Goal: Feedback & Contribution: Contribute content

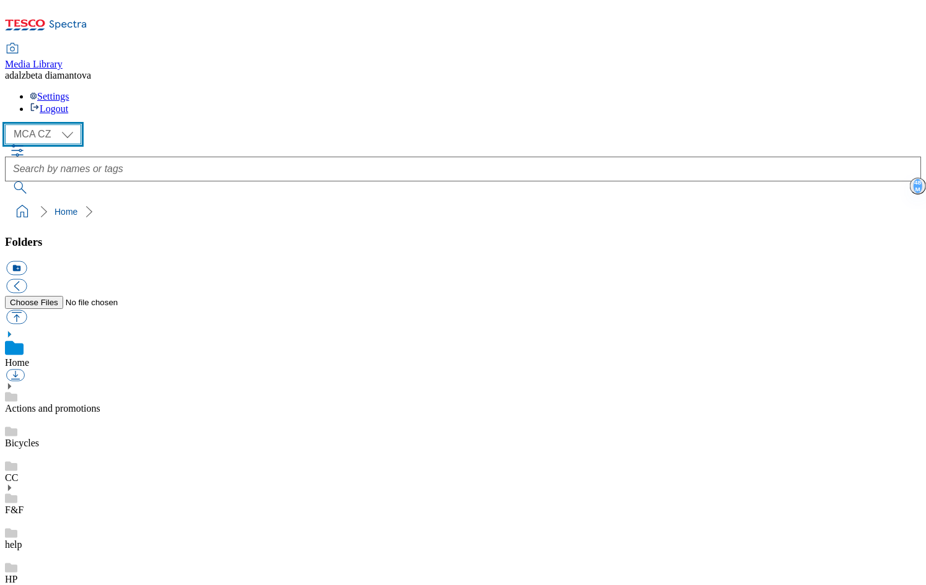
click at [75, 124] on select "MCA CZ MCA HU MCA SK" at bounding box center [43, 134] width 76 height 20
select select "flare-mca-sk"
click at [9, 124] on select "MCA CZ MCA HU MCA SK" at bounding box center [43, 134] width 76 height 20
click at [100, 403] on link "Actions and promotions" at bounding box center [52, 408] width 95 height 11
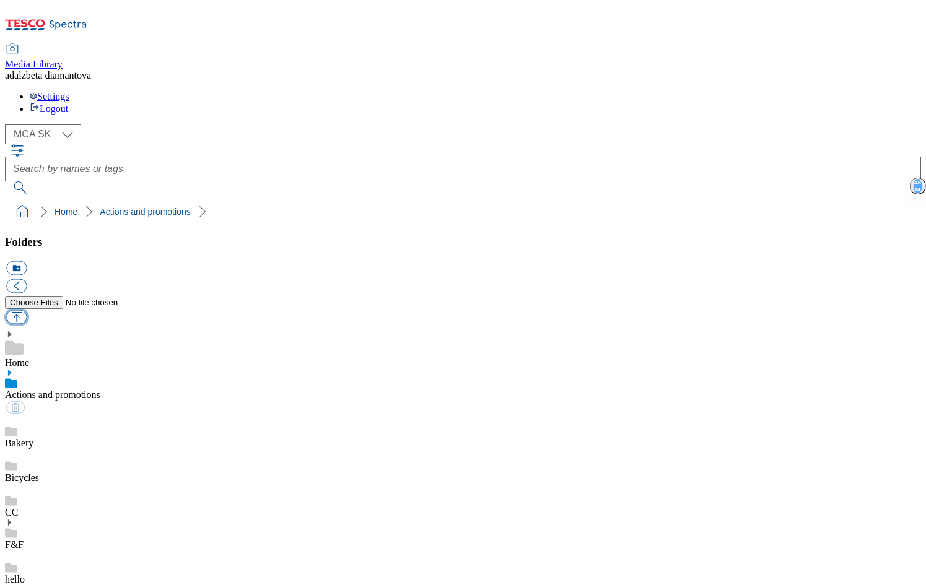
click at [27, 310] on button "button" at bounding box center [16, 317] width 20 height 14
type input "C:\fakepath\sk-wk32-ac-extra-body.png"
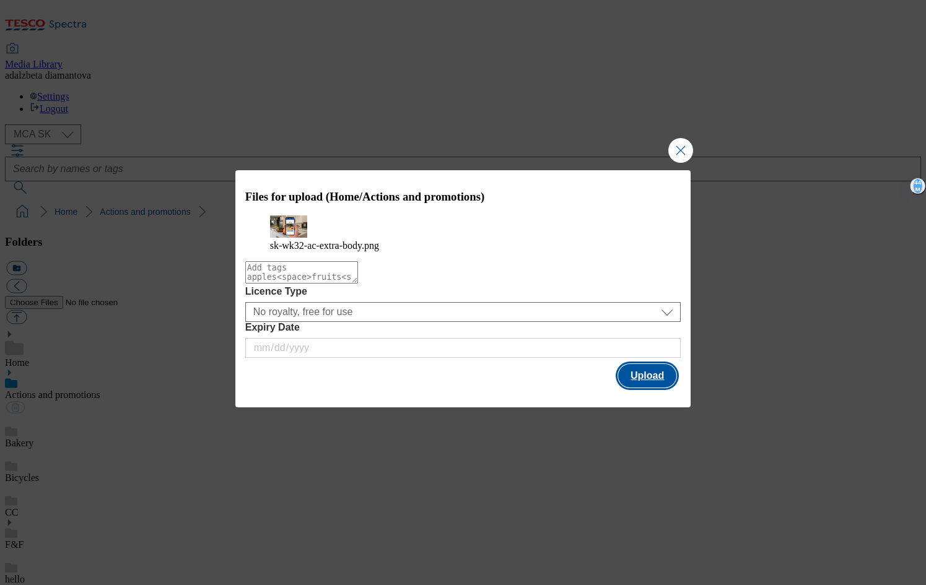
click at [672, 376] on button "Upload" at bounding box center [647, 376] width 58 height 24
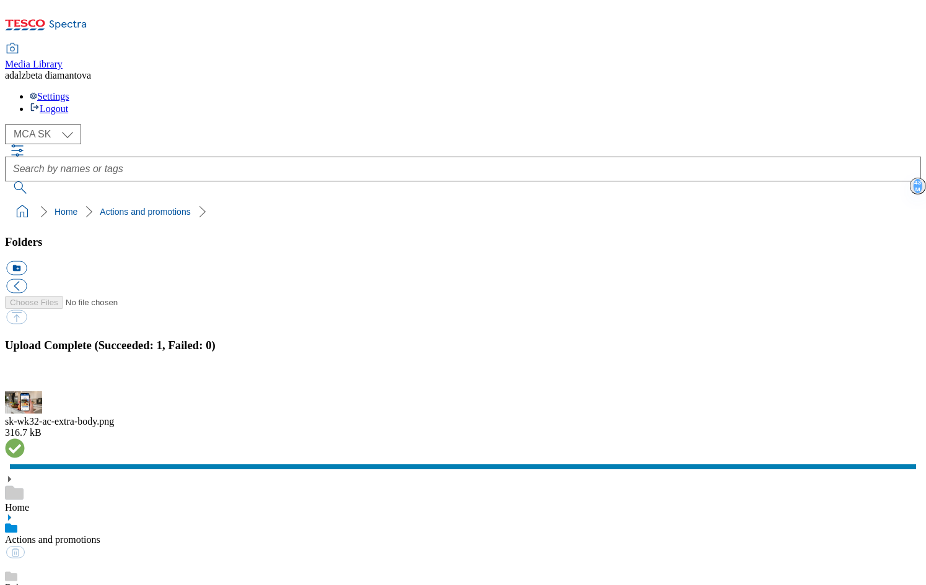
click at [33, 583] on link "Bakery" at bounding box center [19, 588] width 28 height 11
click at [93, 534] on link "Actions and promotions" at bounding box center [52, 539] width 95 height 11
click at [25, 378] on button "button" at bounding box center [15, 384] width 19 height 12
